Goal: Complete application form: Complete application form

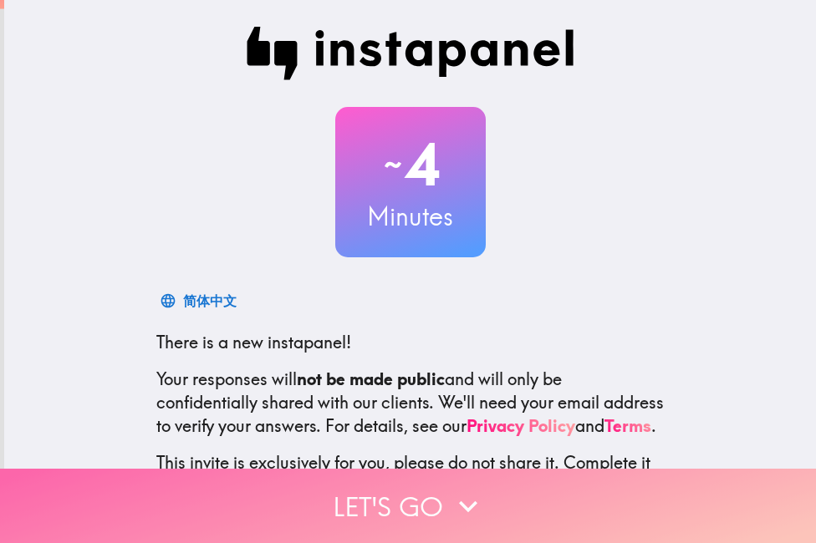
click at [457, 488] on icon "button" at bounding box center [468, 506] width 37 height 37
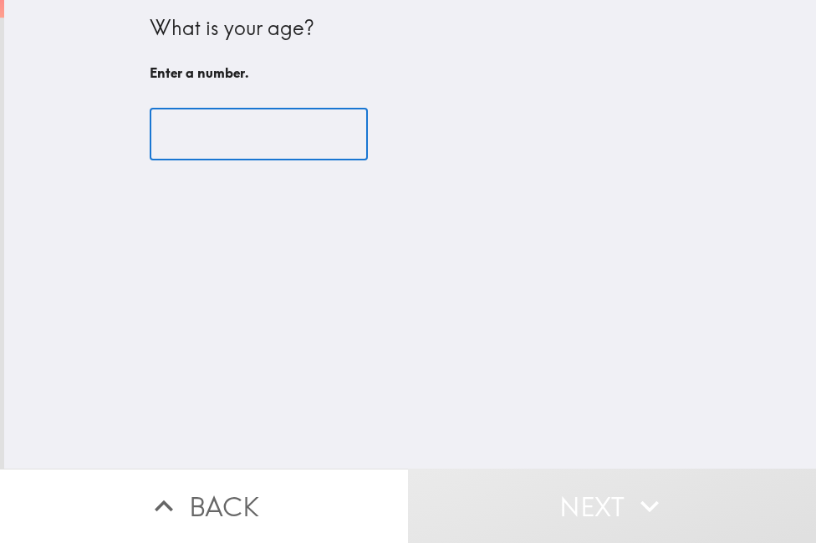
click at [188, 144] on input "number" at bounding box center [259, 135] width 218 height 52
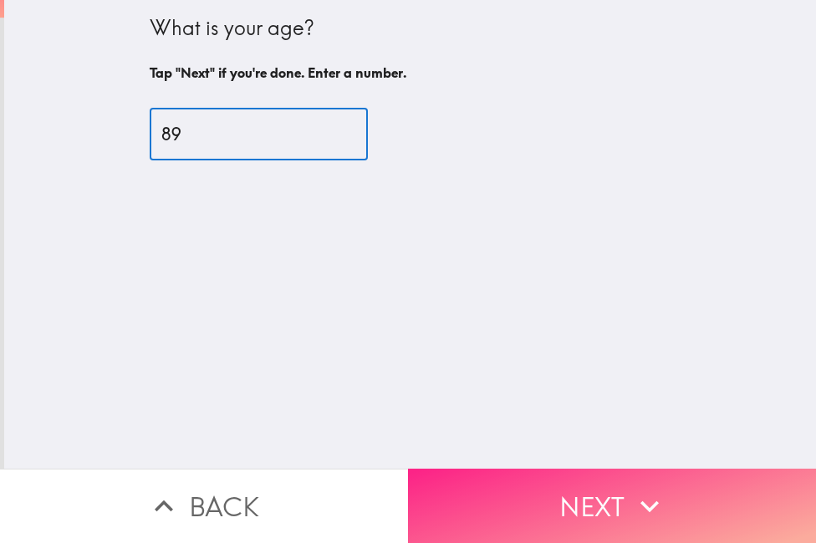
type input "89"
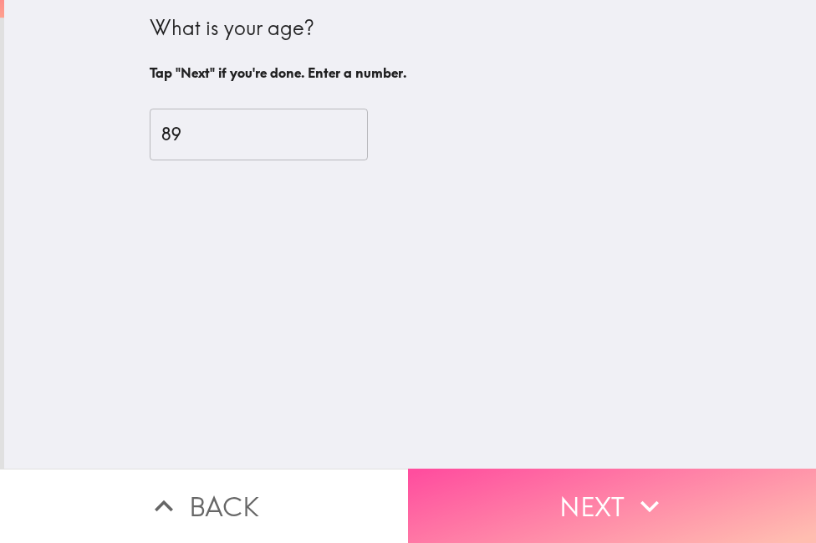
click at [539, 506] on button "Next" at bounding box center [612, 506] width 408 height 74
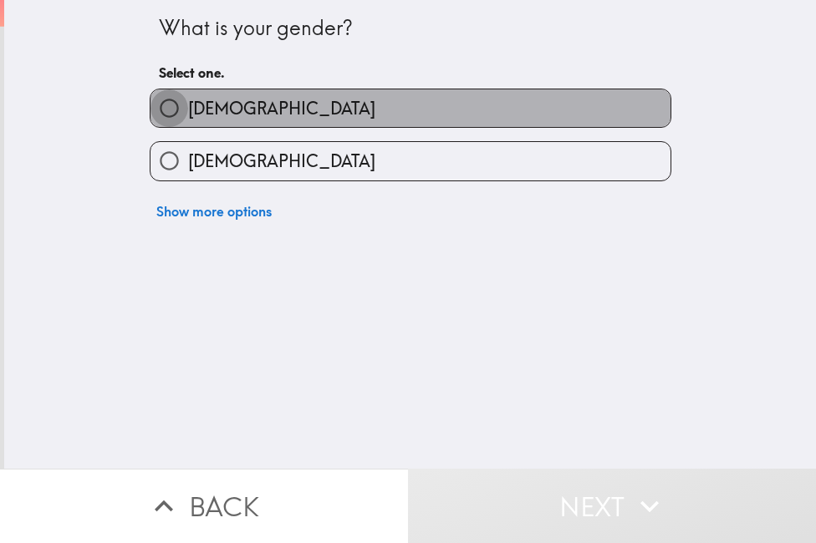
click at [153, 110] on input "[DEMOGRAPHIC_DATA]" at bounding box center [170, 108] width 38 height 38
radio input "true"
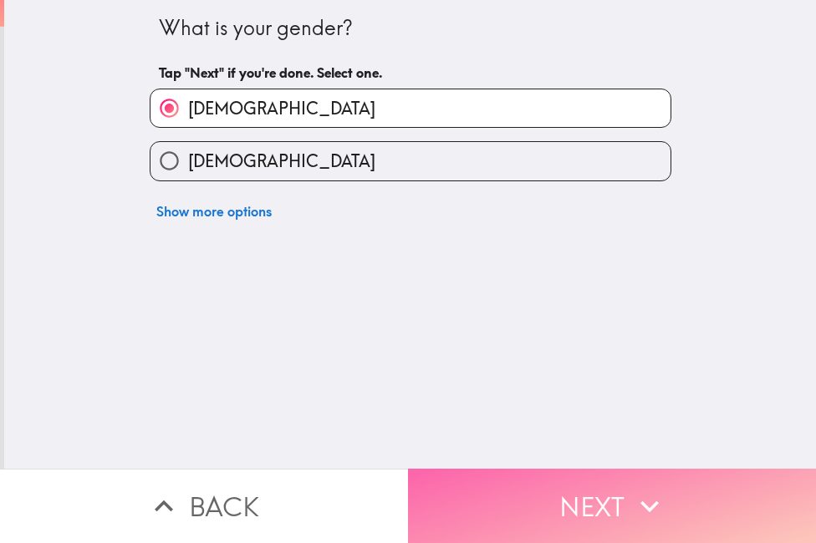
click at [529, 479] on button "Next" at bounding box center [612, 506] width 408 height 74
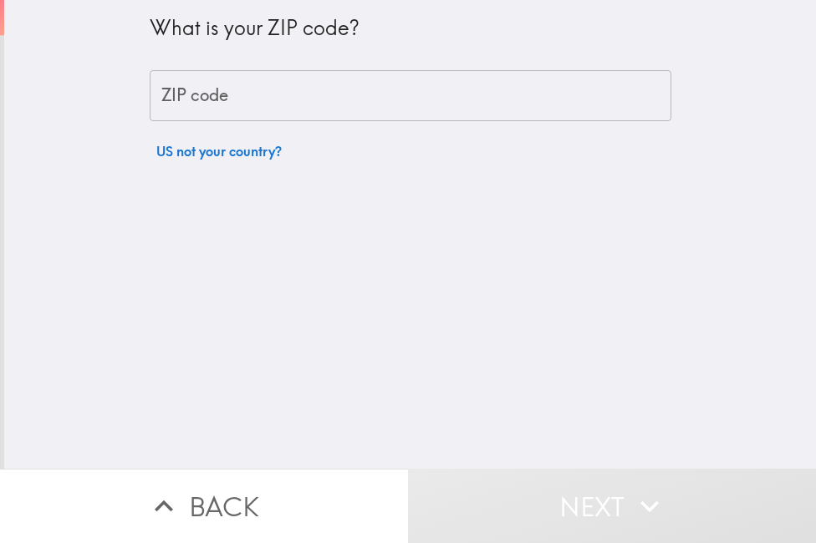
click at [209, 101] on input "ZIP code" at bounding box center [411, 96] width 522 height 52
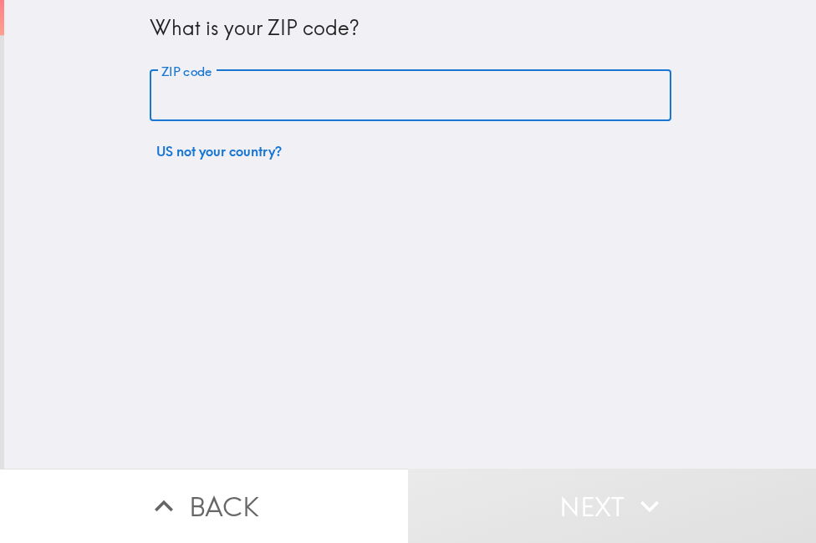
type input "77065"
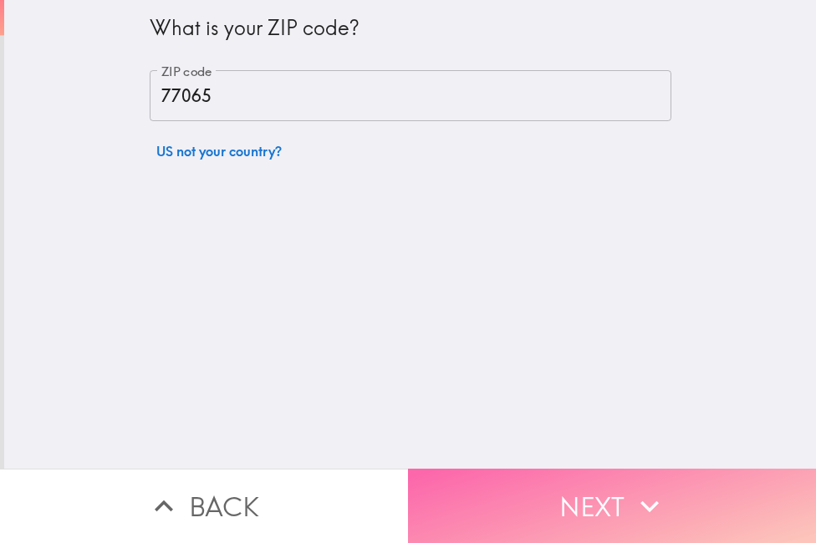
click at [543, 482] on button "Next" at bounding box center [612, 506] width 408 height 74
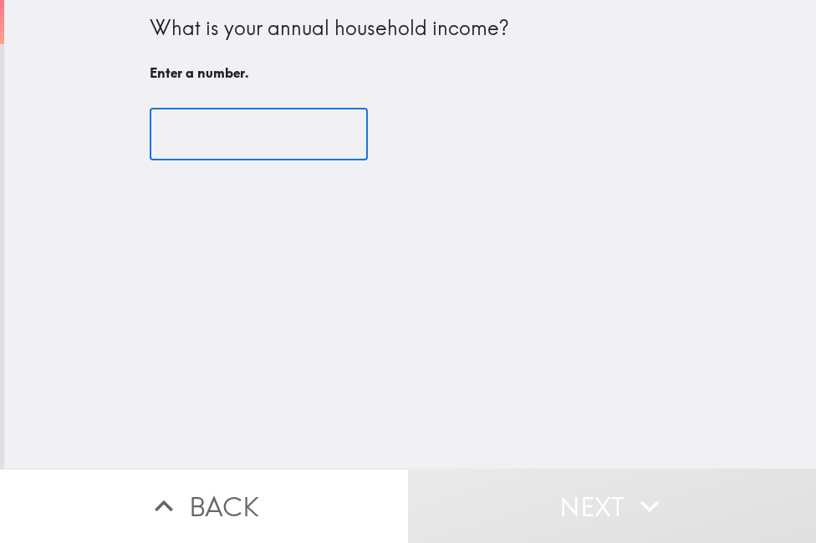
click at [182, 131] on input "number" at bounding box center [259, 135] width 218 height 52
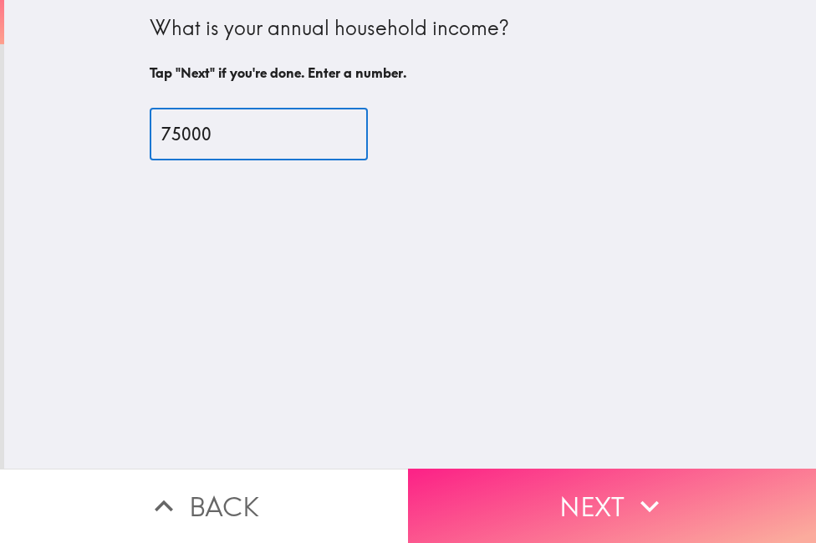
type input "75000"
click at [562, 489] on button "Next" at bounding box center [612, 506] width 408 height 74
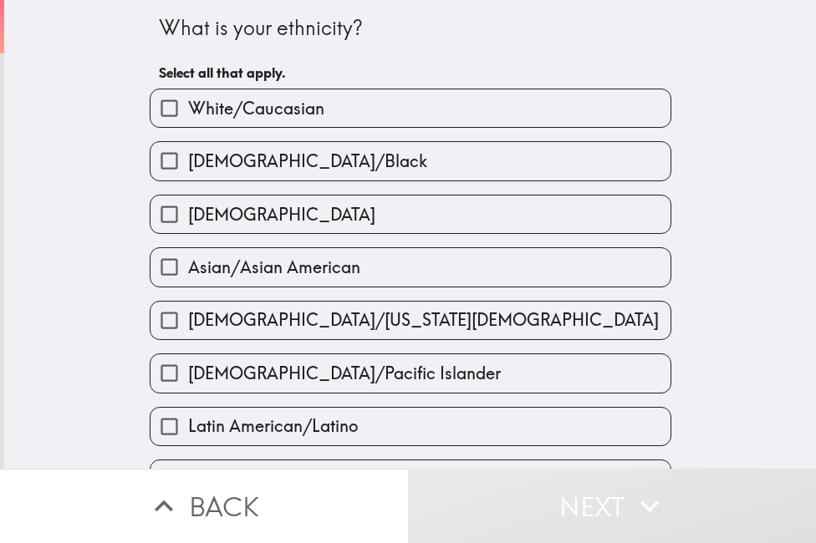
click at [157, 210] on input "[DEMOGRAPHIC_DATA]" at bounding box center [170, 215] width 38 height 38
checkbox input "true"
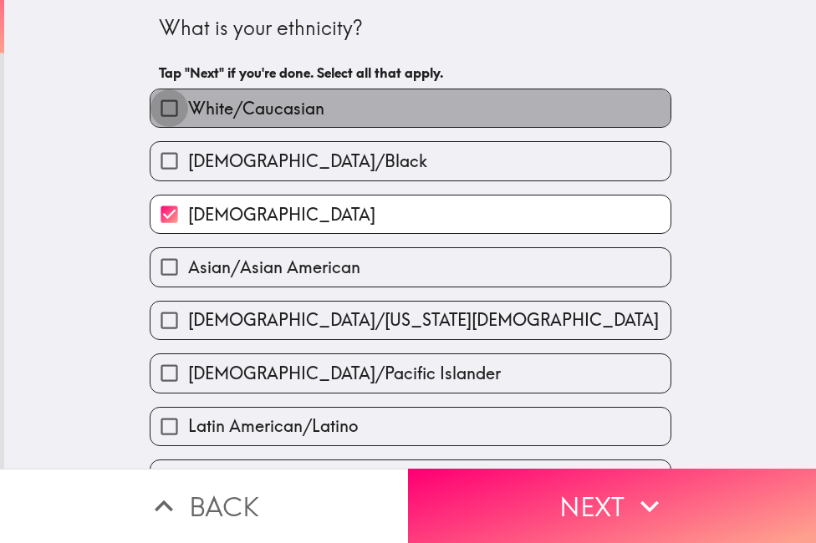
click at [154, 105] on input "White/Caucasian" at bounding box center [170, 108] width 38 height 38
checkbox input "true"
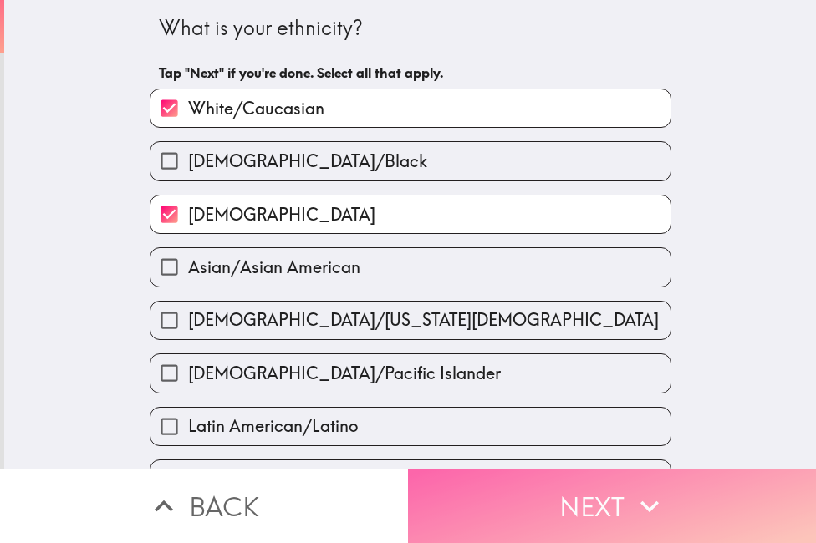
click at [514, 487] on button "Next" at bounding box center [612, 506] width 408 height 74
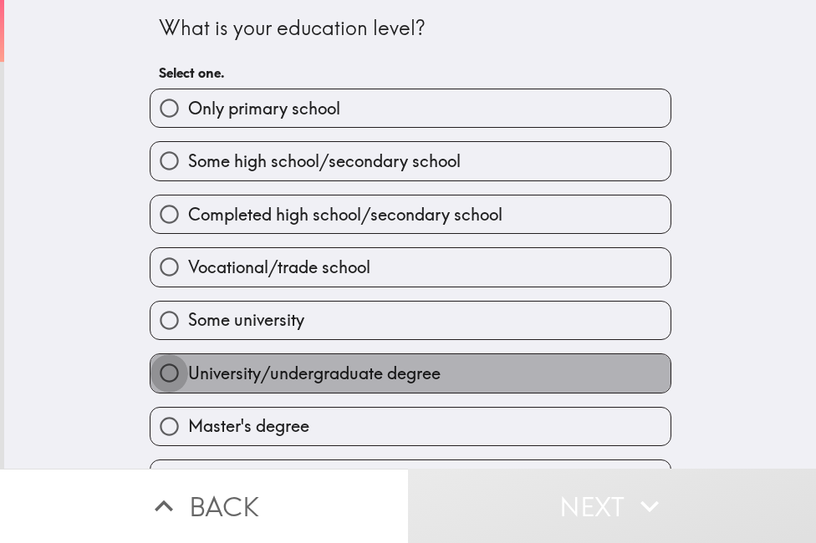
click at [156, 369] on input "University/undergraduate degree" at bounding box center [170, 374] width 38 height 38
radio input "true"
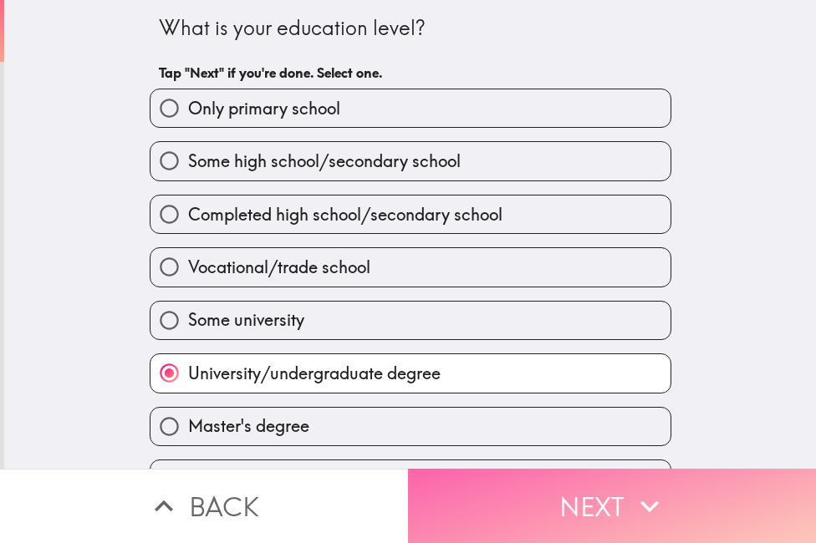
click at [570, 487] on button "Next" at bounding box center [612, 506] width 408 height 74
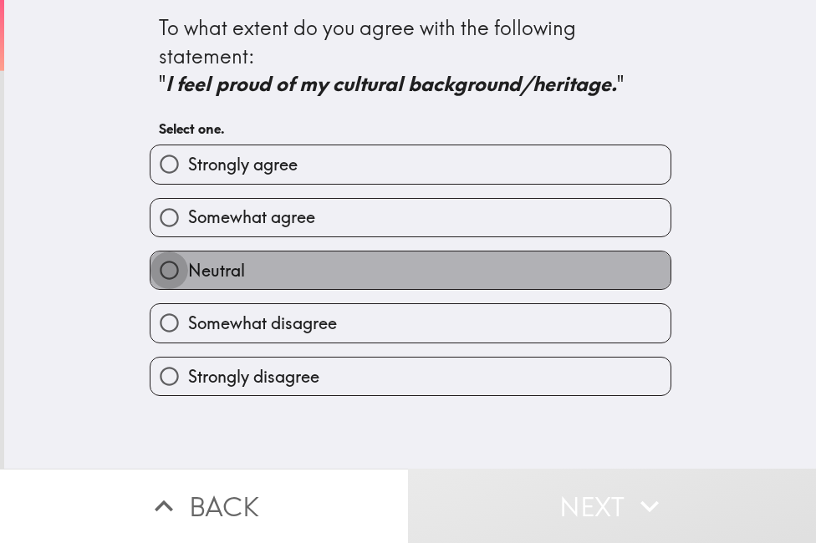
click at [151, 268] on input "Neutral" at bounding box center [170, 271] width 38 height 38
radio input "true"
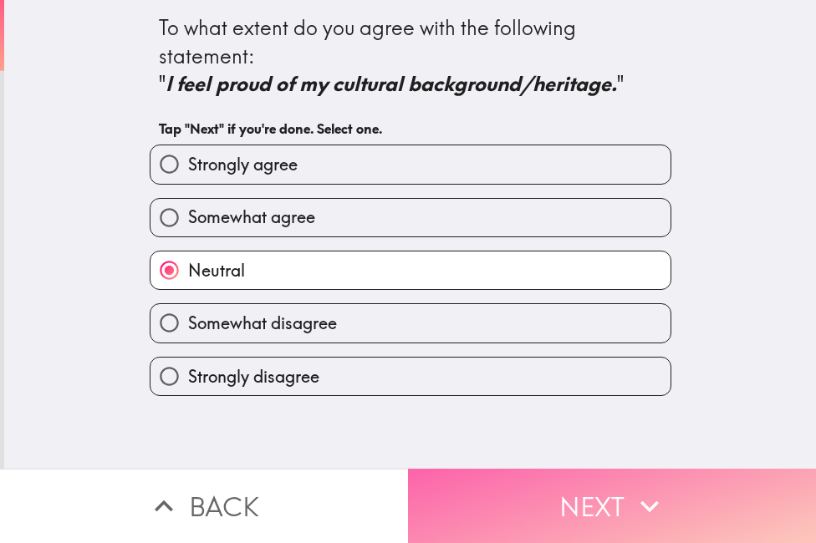
click at [472, 485] on button "Next" at bounding box center [612, 506] width 408 height 74
